Goal: Task Accomplishment & Management: Use online tool/utility

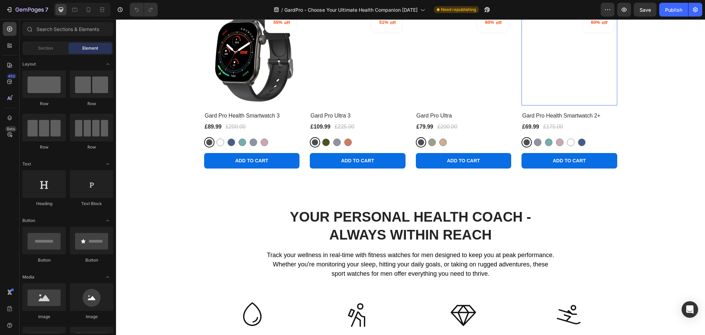
scroll to position [275, 0]
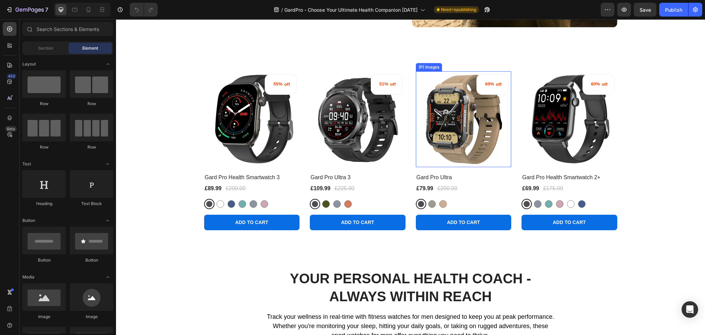
click at [455, 100] on img at bounding box center [464, 119] width 96 height 96
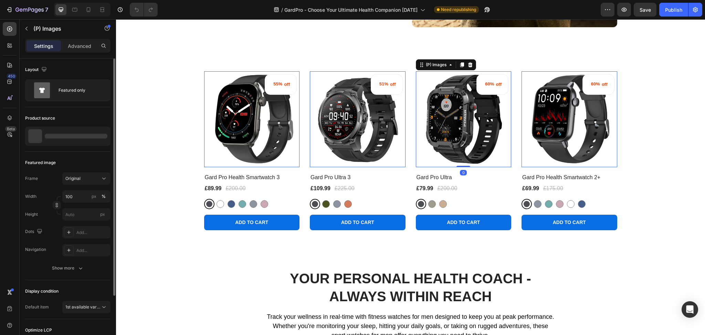
scroll to position [74, 0]
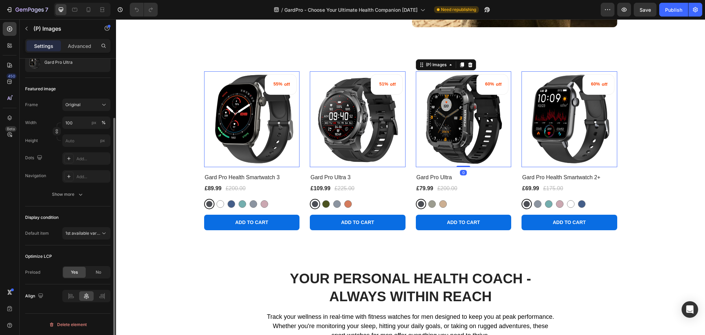
click at [92, 185] on div "Frame Original Width 100 px % Height px Dots Add... Navigation Add... Show more" at bounding box center [67, 149] width 85 height 102
click at [92, 195] on button "Show more" at bounding box center [67, 194] width 85 height 12
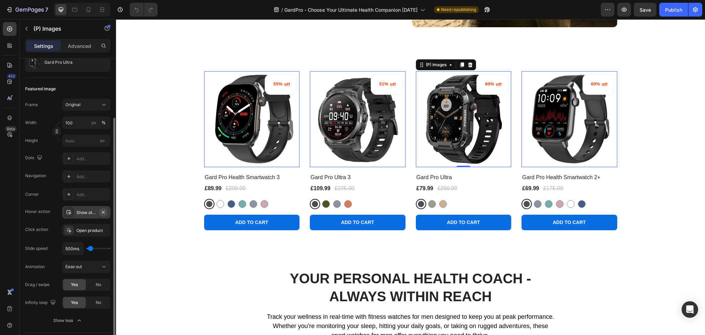
click at [103, 212] on icon "button" at bounding box center [103, 212] width 6 height 6
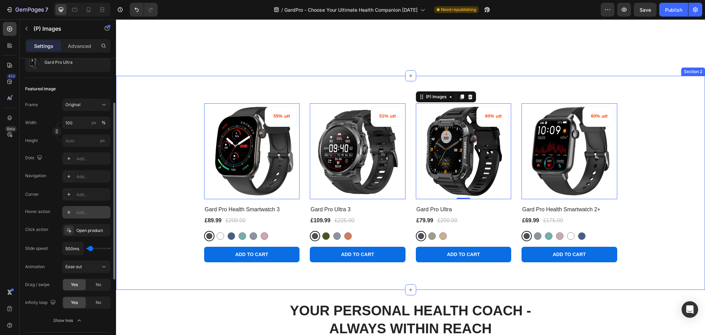
scroll to position [321, 0]
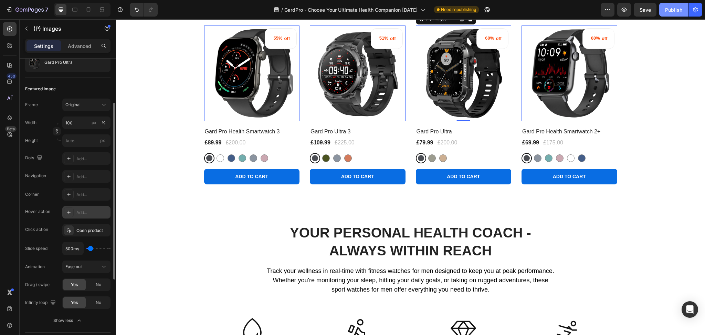
click at [669, 10] on div "Publish" at bounding box center [673, 9] width 17 height 7
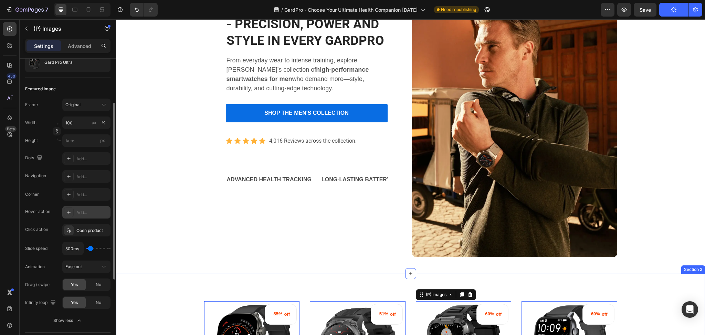
scroll to position [0, 0]
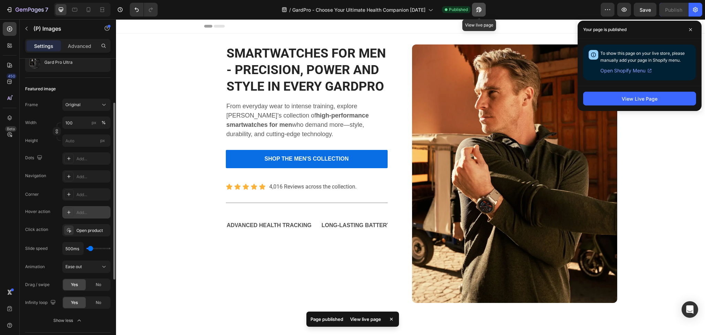
click at [480, 9] on icon "button" at bounding box center [478, 9] width 5 height 5
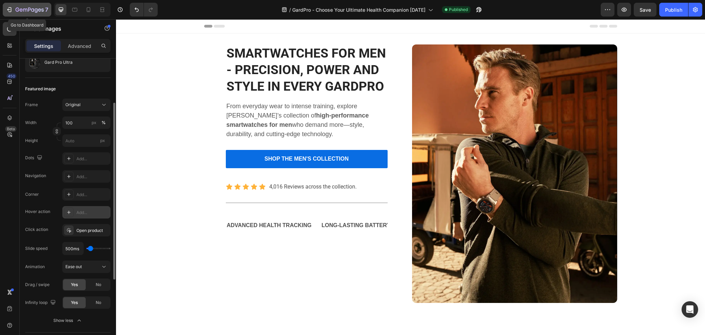
click at [28, 7] on div "7" at bounding box center [31, 10] width 33 height 8
